Goal: Task Accomplishment & Management: Use online tool/utility

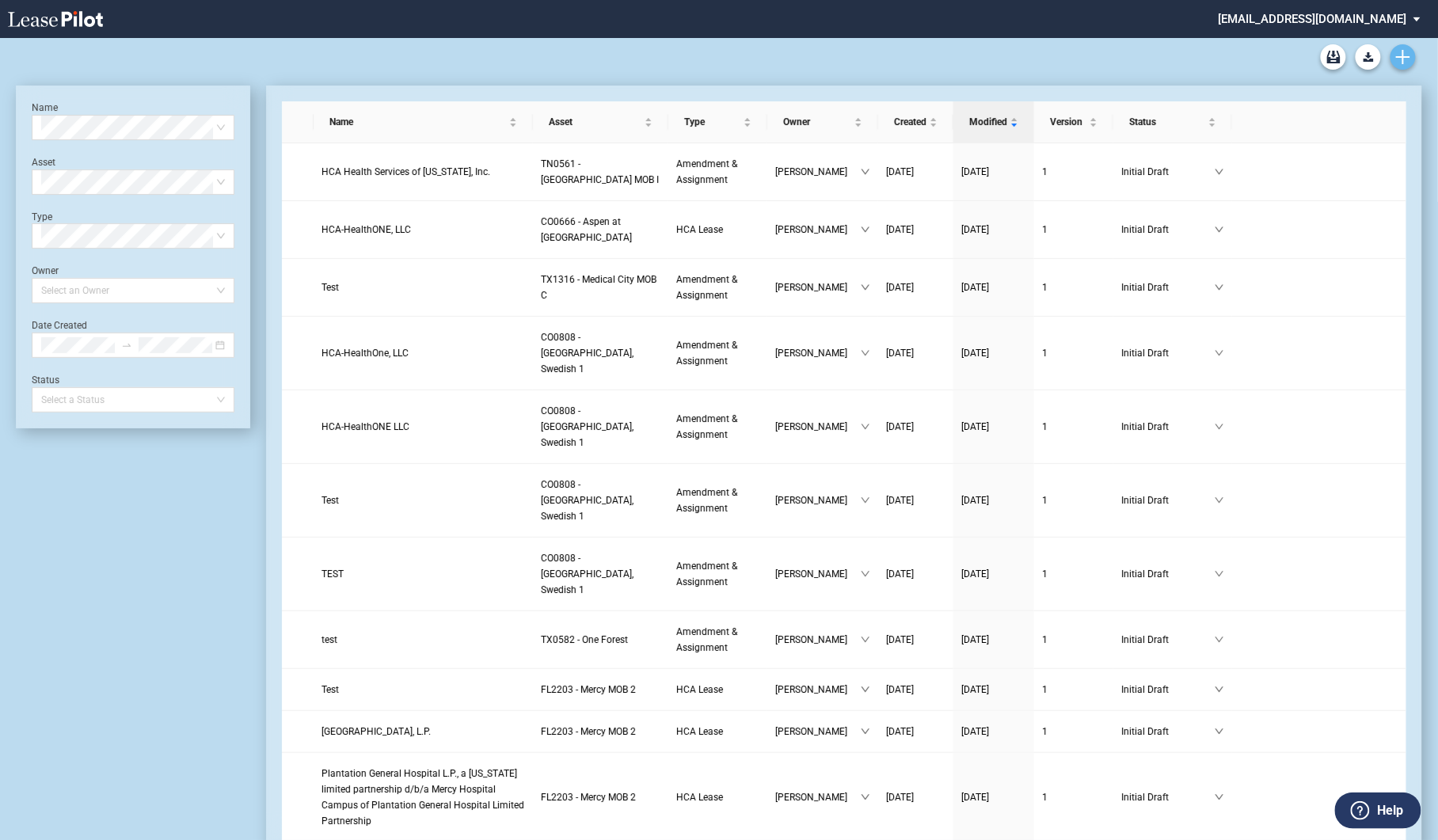
click at [1407, 55] on icon "Create new document" at bounding box center [1403, 57] width 15 height 15
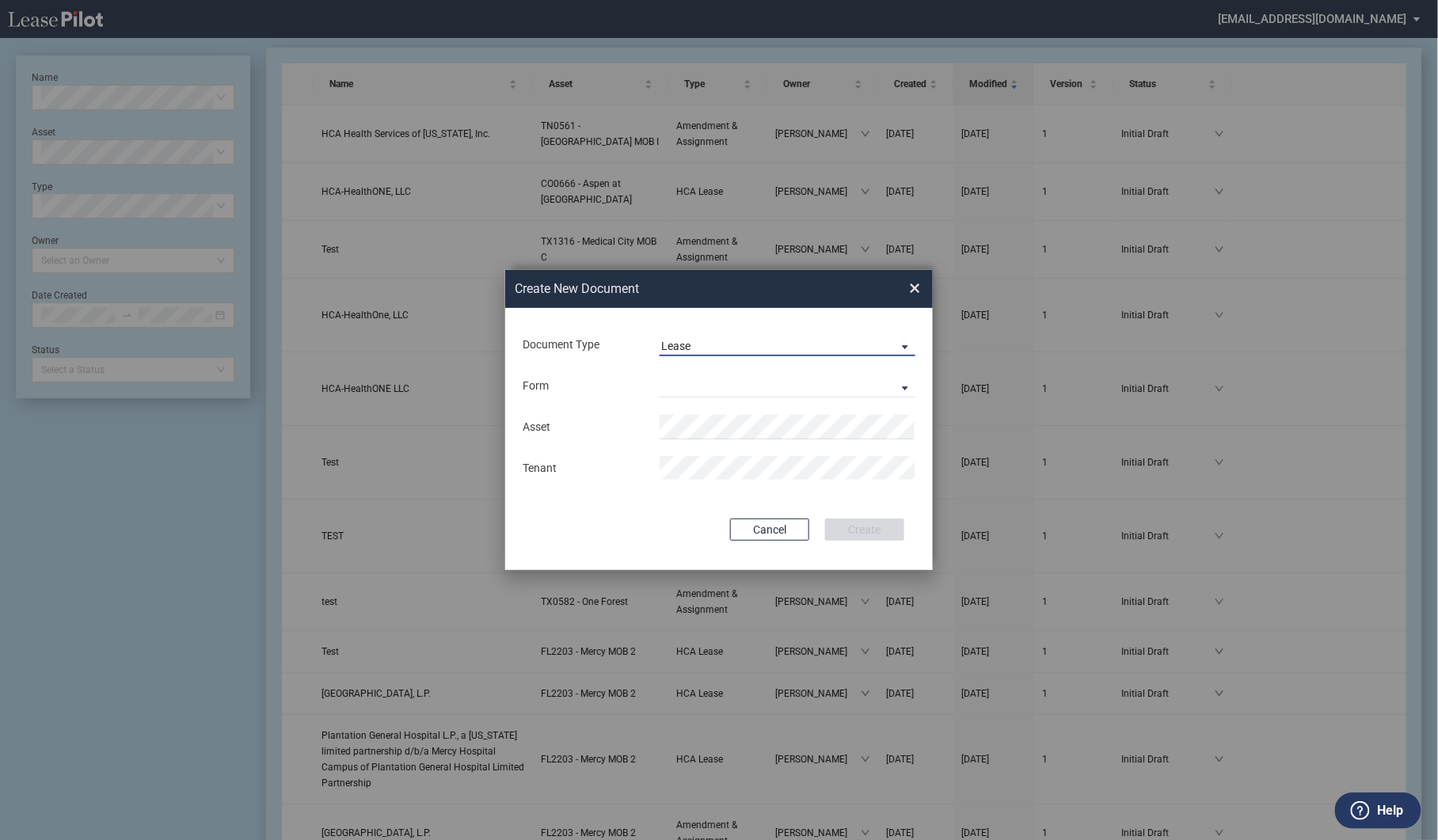
click at [711, 350] on span "Lease" at bounding box center [774, 347] width 227 height 16
click at [703, 384] on div "Amendment" at bounding box center [695, 384] width 68 height 18
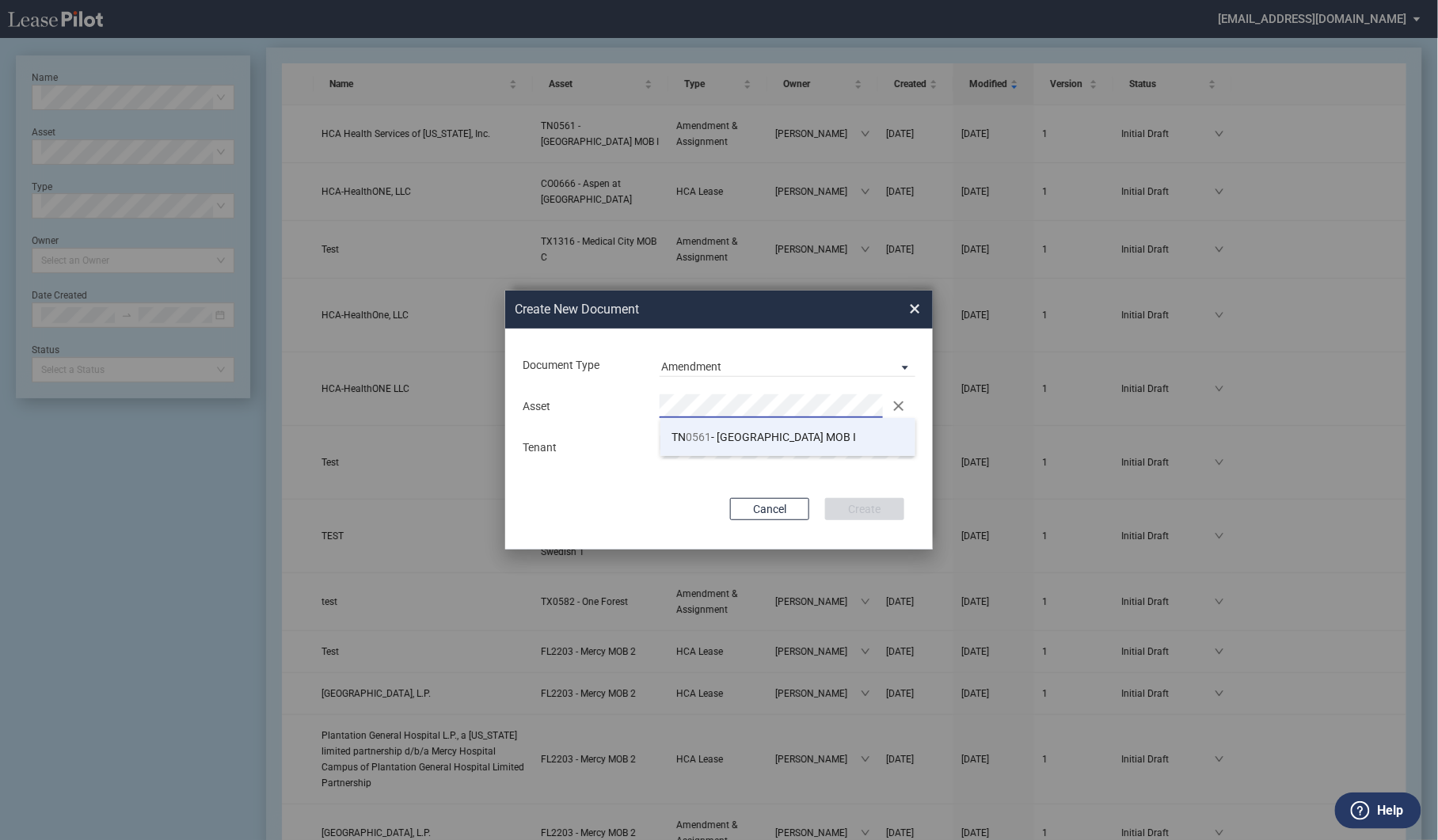
click at [719, 448] on li "TN 0561 - Summit Medical Center MOB I" at bounding box center [788, 437] width 256 height 38
click at [847, 510] on button "Create" at bounding box center [865, 508] width 79 height 22
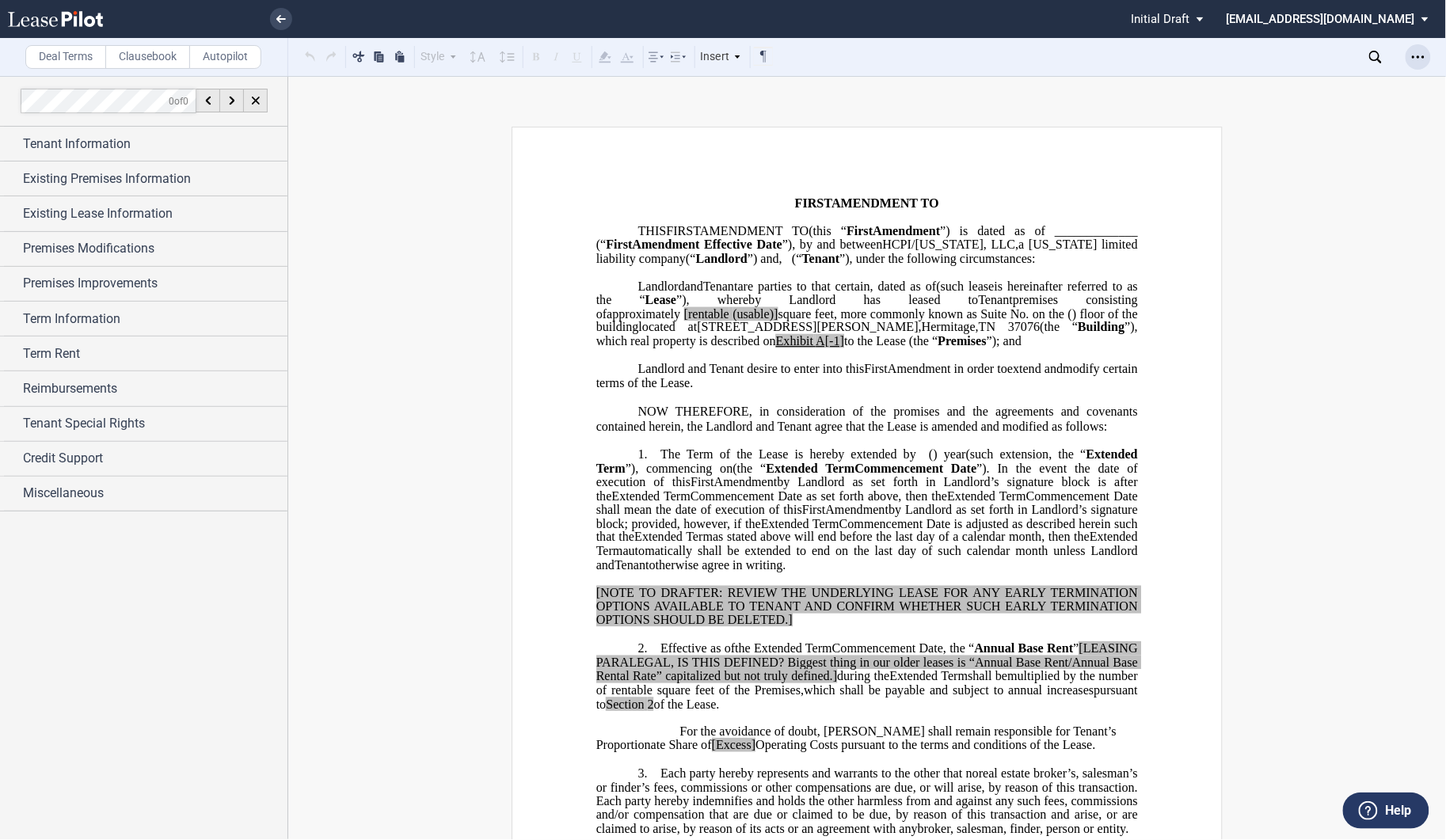
click at [1414, 57] on use "Open Lease options menu" at bounding box center [1418, 56] width 13 height 2
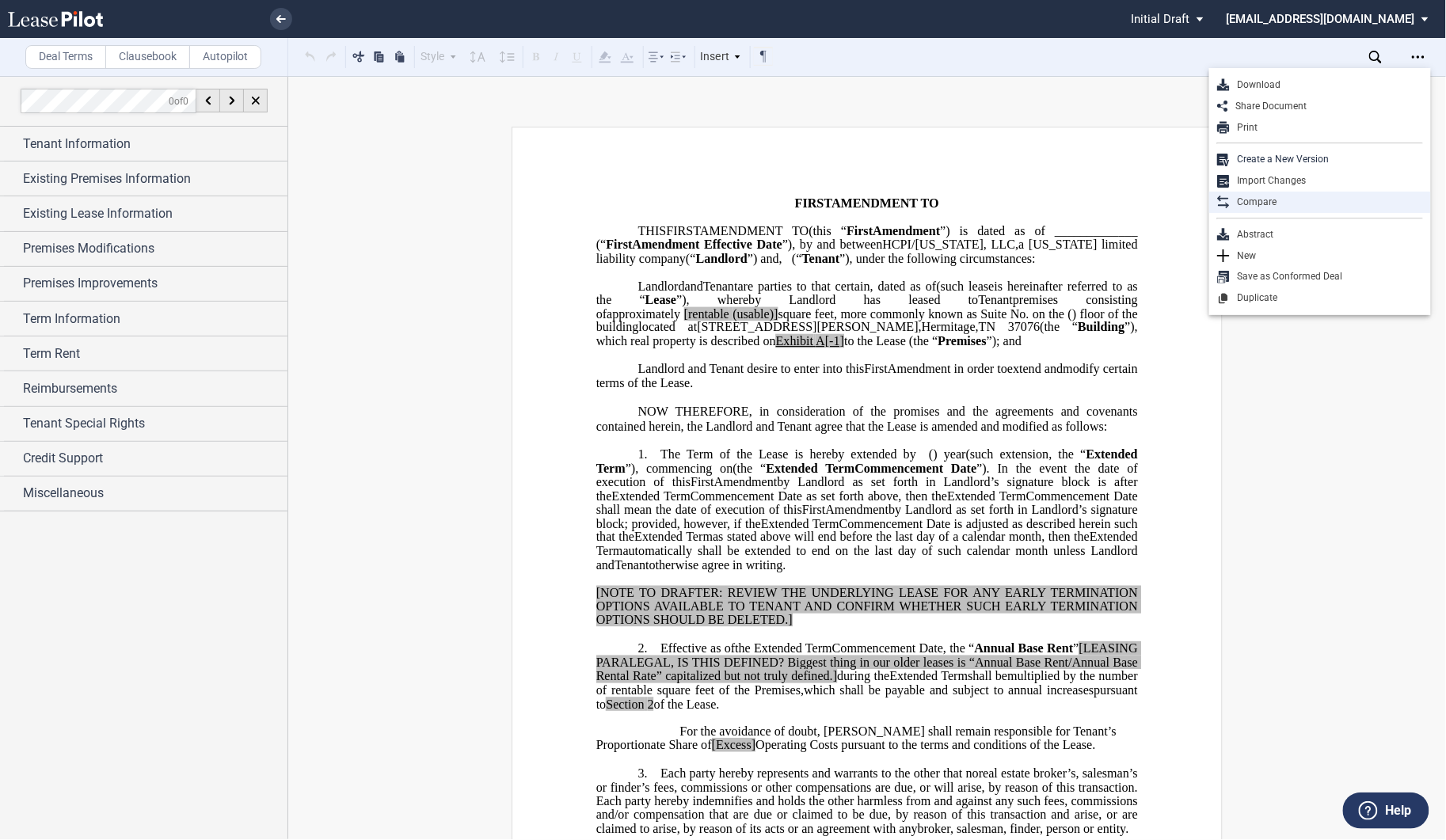
click at [1279, 199] on div "Compare" at bounding box center [1326, 202] width 193 height 14
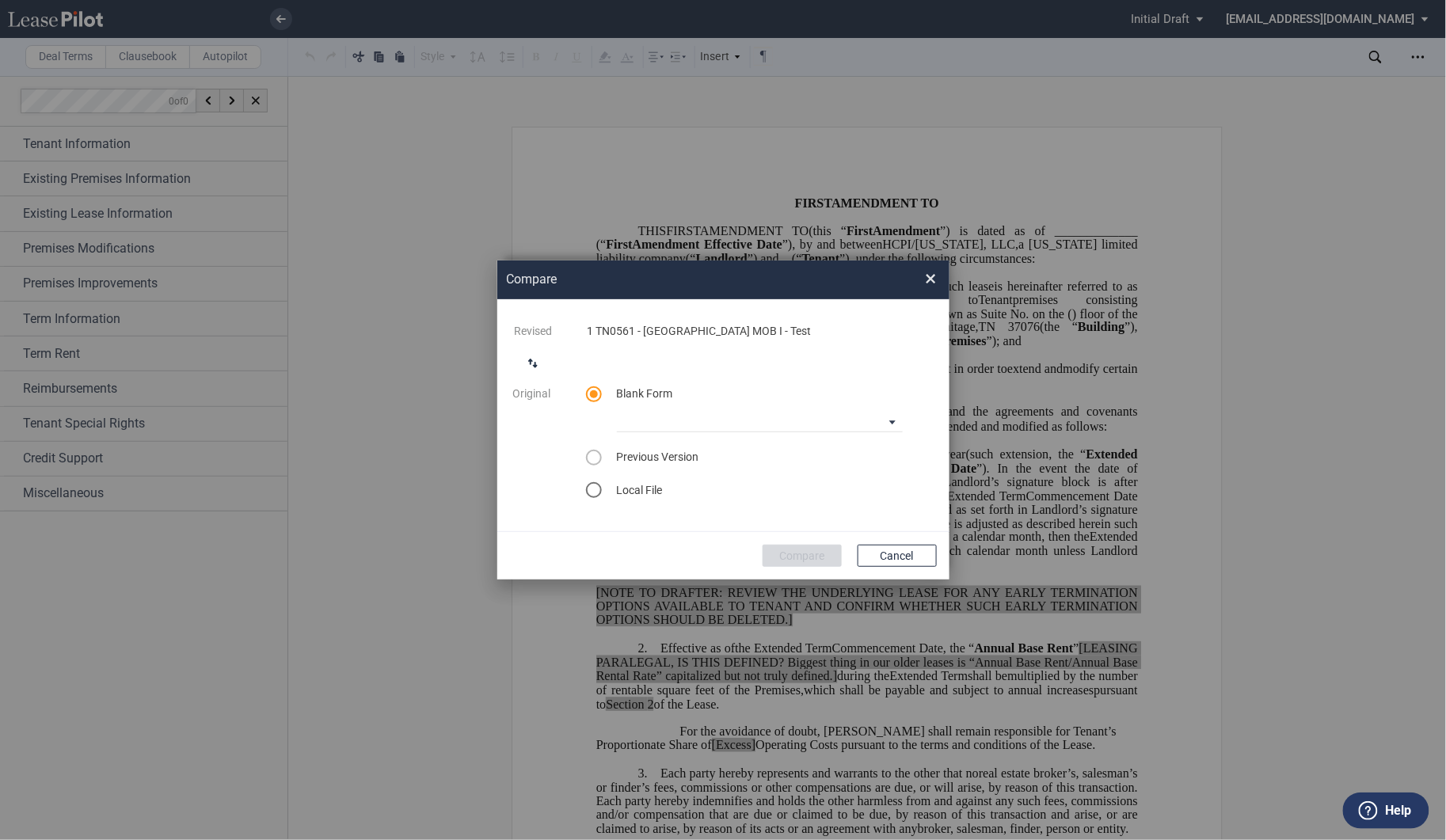
click at [538, 371] on md-icon "switch comparison direction" at bounding box center [533, 363] width 19 height 19
click at [596, 492] on div "select word doc" at bounding box center [594, 490] width 16 height 16
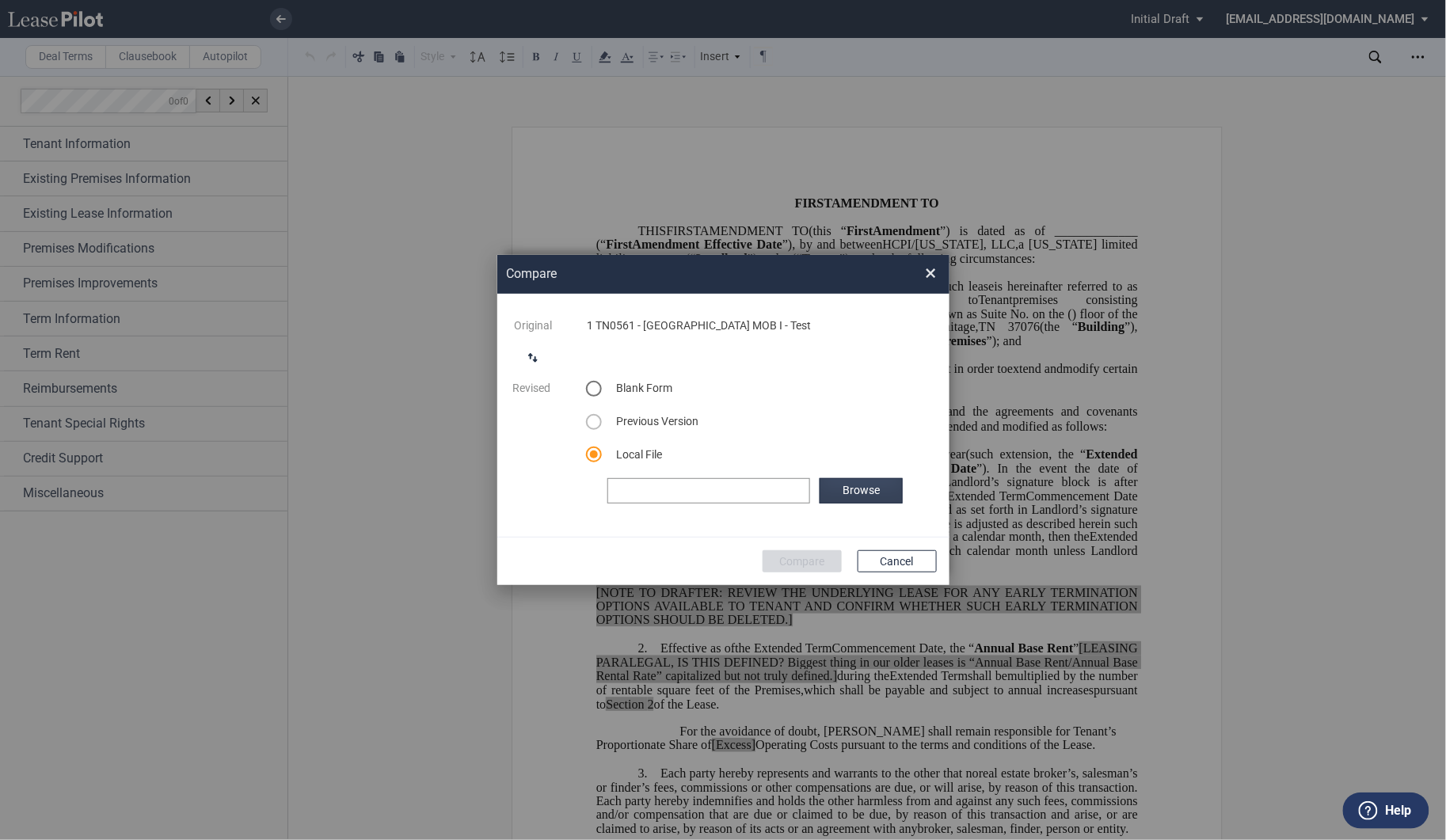
click at [840, 478] on label "Browse" at bounding box center [861, 490] width 83 height 25
click at [809, 560] on button "Compare" at bounding box center [802, 561] width 79 height 22
